Goal: Transaction & Acquisition: Obtain resource

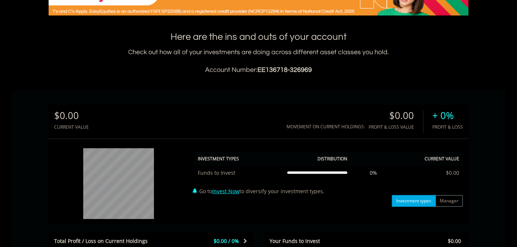
scroll to position [184, 0]
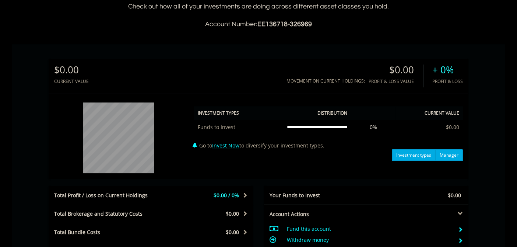
click at [448, 155] on button "Manager" at bounding box center [449, 155] width 28 height 12
click at [419, 153] on button "Investment types" at bounding box center [414, 155] width 44 height 12
click at [450, 151] on button "Manager" at bounding box center [449, 155] width 28 height 12
click at [420, 153] on button "Investment types" at bounding box center [414, 155] width 44 height 12
click at [455, 151] on button "Manager" at bounding box center [449, 155] width 28 height 12
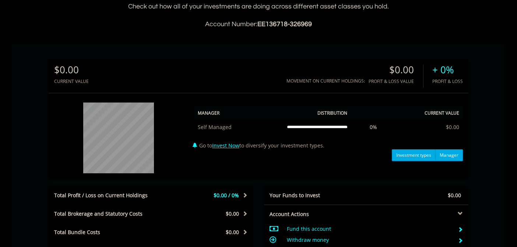
click at [428, 154] on button "Investment types" at bounding box center [414, 155] width 44 height 12
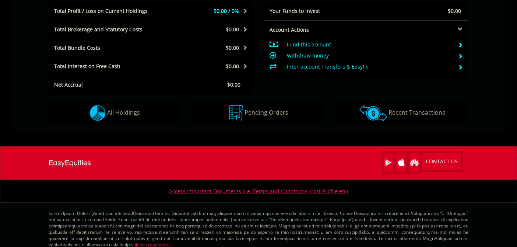
scroll to position [276, 0]
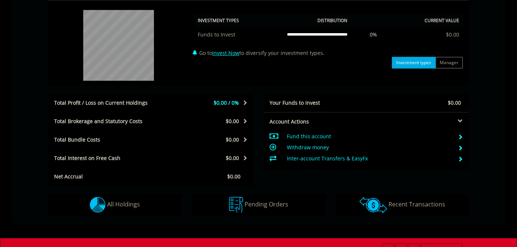
click at [317, 135] on td "Fund this account" at bounding box center [369, 136] width 165 height 11
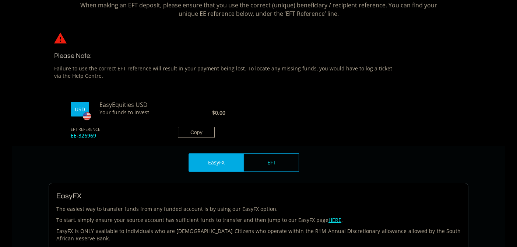
scroll to position [230, 0]
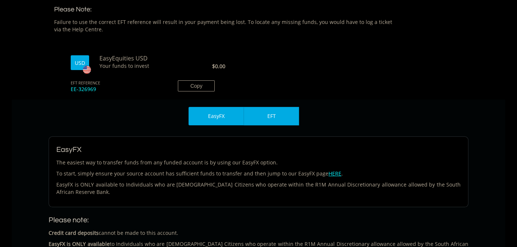
click at [295, 120] on div "EFT" at bounding box center [271, 116] width 55 height 18
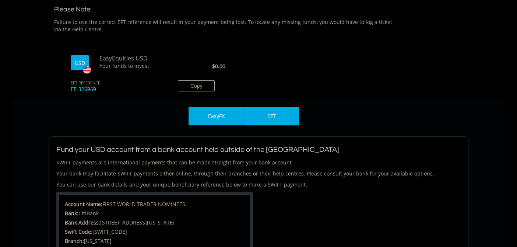
click at [229, 110] on div "EasyFX" at bounding box center [215, 116] width 55 height 18
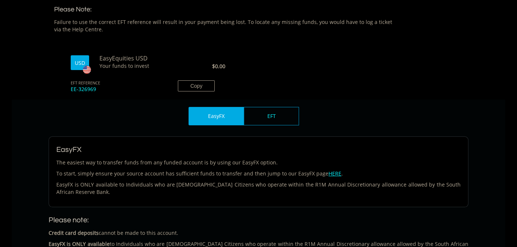
scroll to position [276, 0]
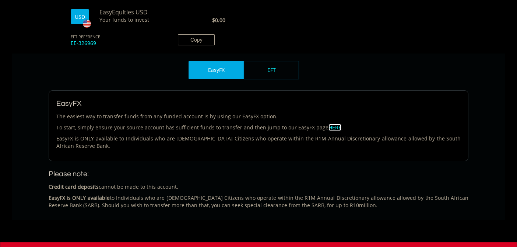
click at [328, 127] on link "HERE" at bounding box center [334, 127] width 13 height 7
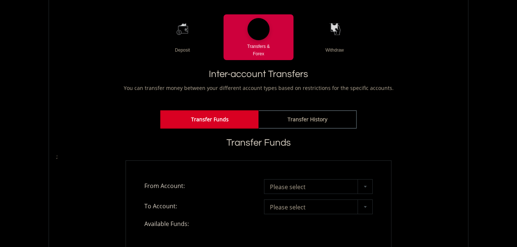
scroll to position [138, 0]
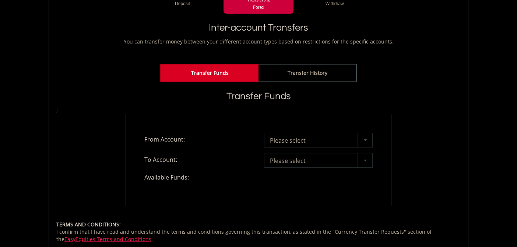
click at [315, 133] on span "Please select" at bounding box center [313, 140] width 86 height 15
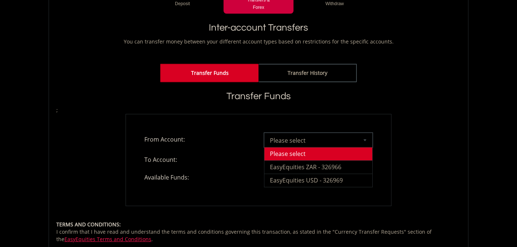
click at [319, 114] on div "**********" at bounding box center [259, 160] width 266 height 92
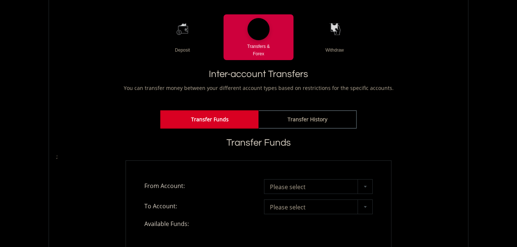
scroll to position [46, 0]
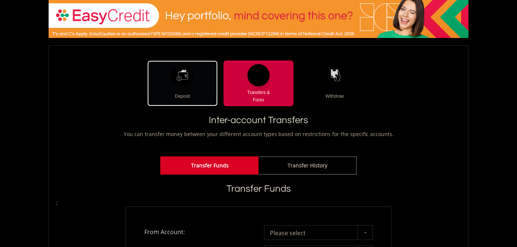
click at [186, 96] on div "Deposit" at bounding box center [182, 93] width 70 height 14
